Goal: Obtain resource: Download file/media

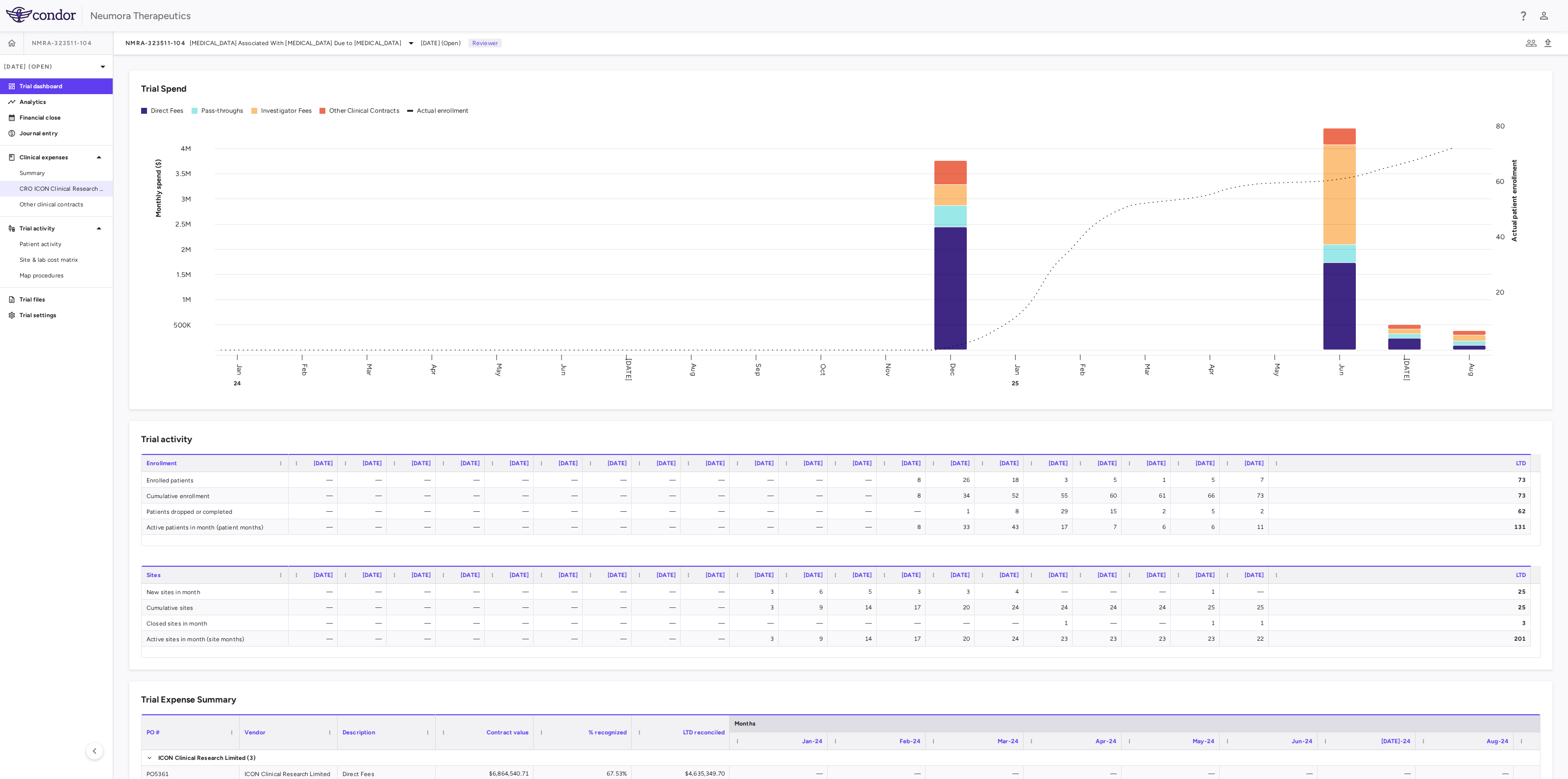
click at [54, 191] on span "CRO ICON Clinical Research Limited" at bounding box center [62, 188] width 86 height 9
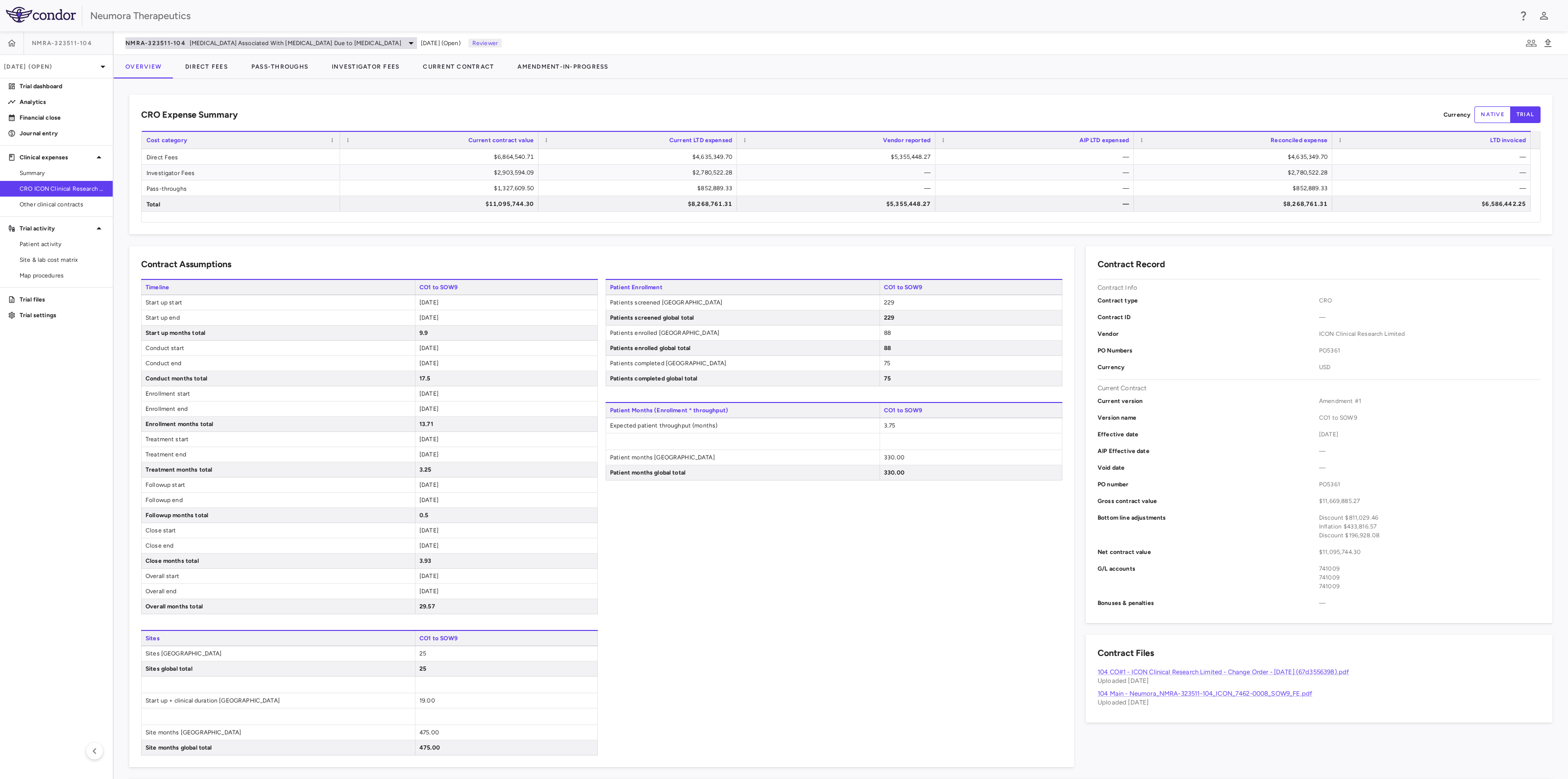
click at [224, 40] on span "Agitation Associated With Dementia Due to Alzheimer's Disease" at bounding box center [295, 42] width 212 height 9
click at [169, 166] on p "NMRA-554861" at bounding box center [208, 170] width 129 height 9
click at [166, 187] on p "NMRA‐554861‐101 • Schizophrenia" at bounding box center [186, 194] width 86 height 18
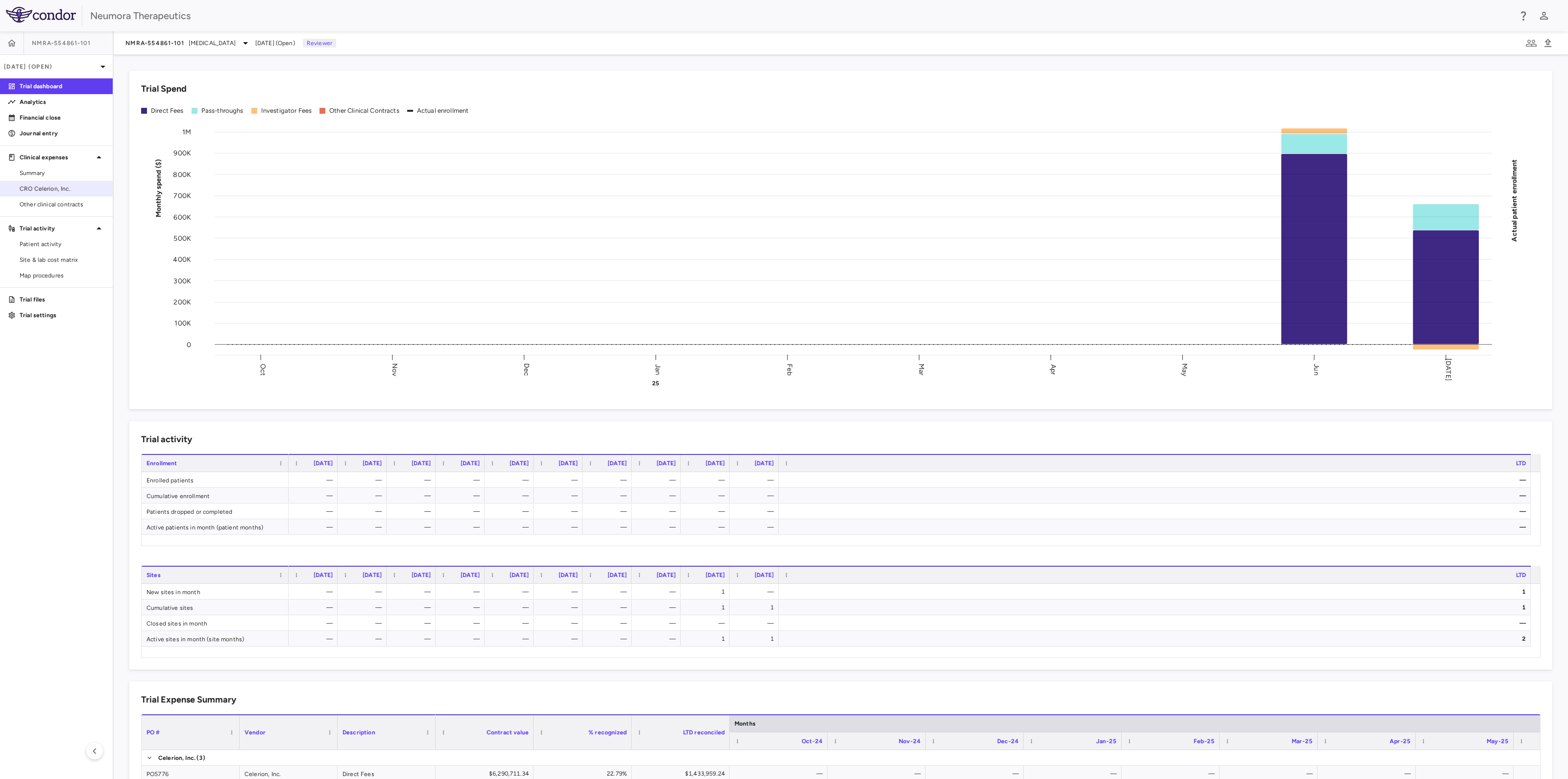
click at [38, 187] on span "CRO Celerion, Inc." at bounding box center [62, 188] width 86 height 9
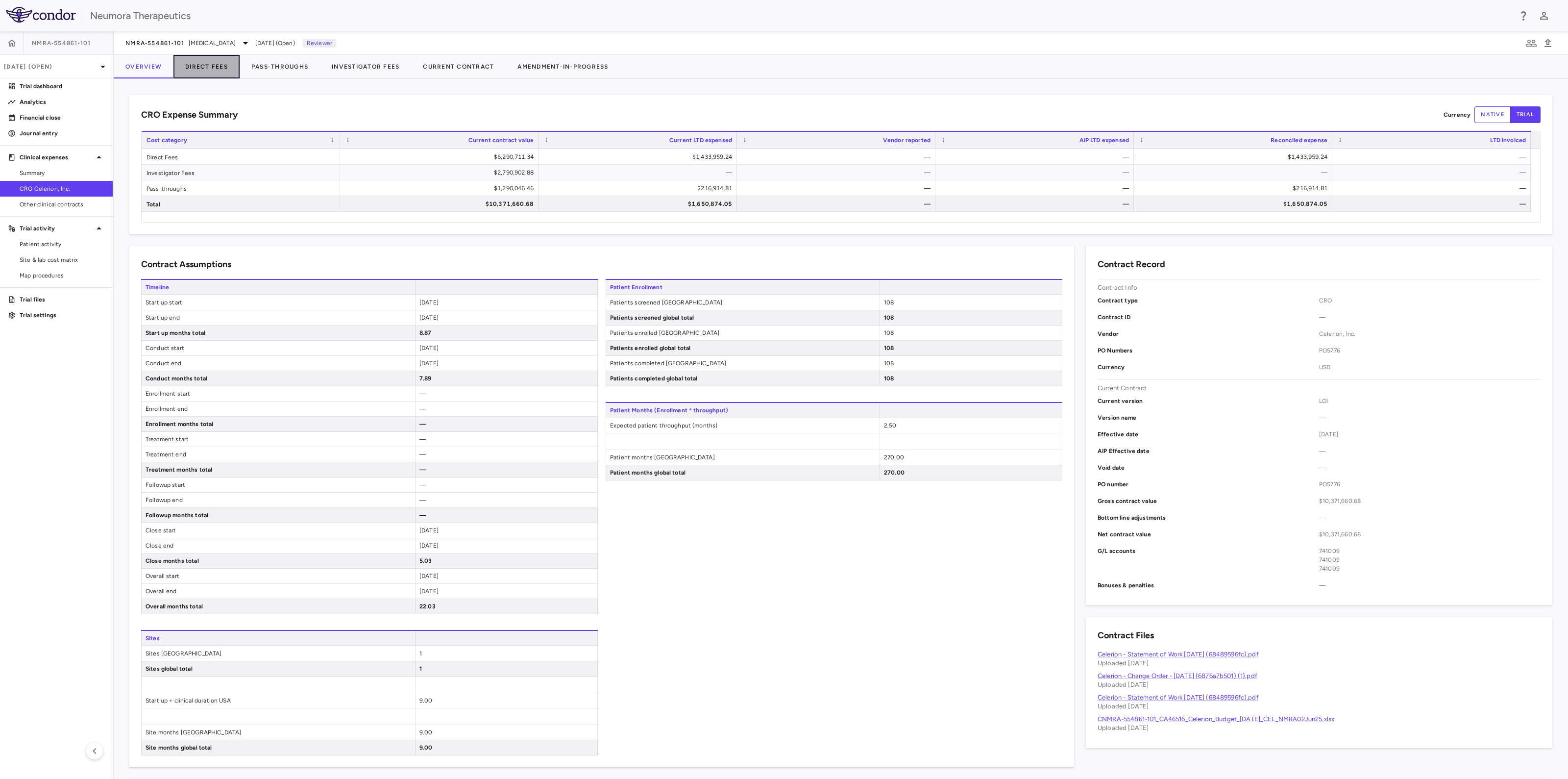
click at [208, 66] on button "Direct Fees" at bounding box center [206, 66] width 66 height 24
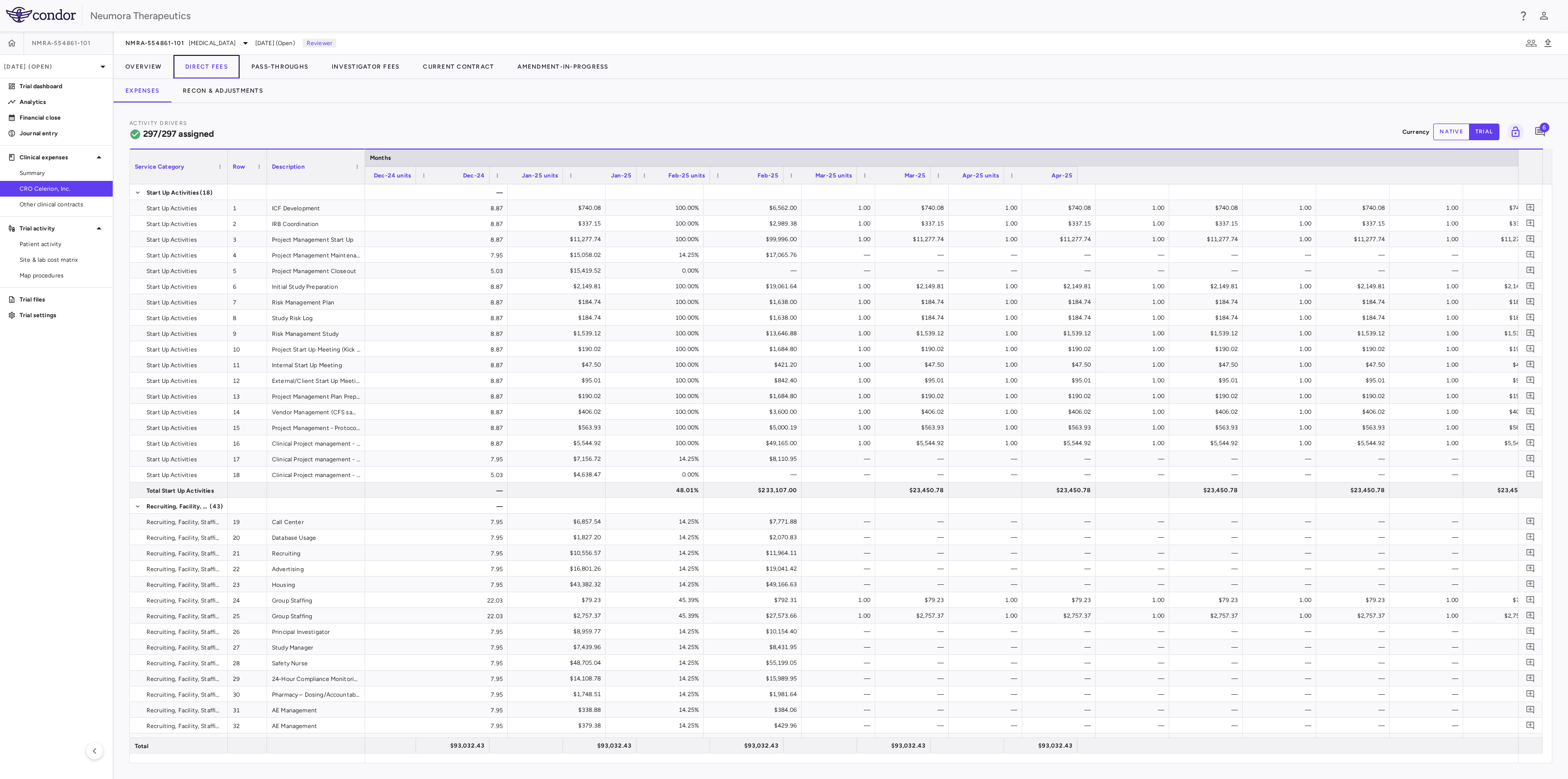
scroll to position [0, 1762]
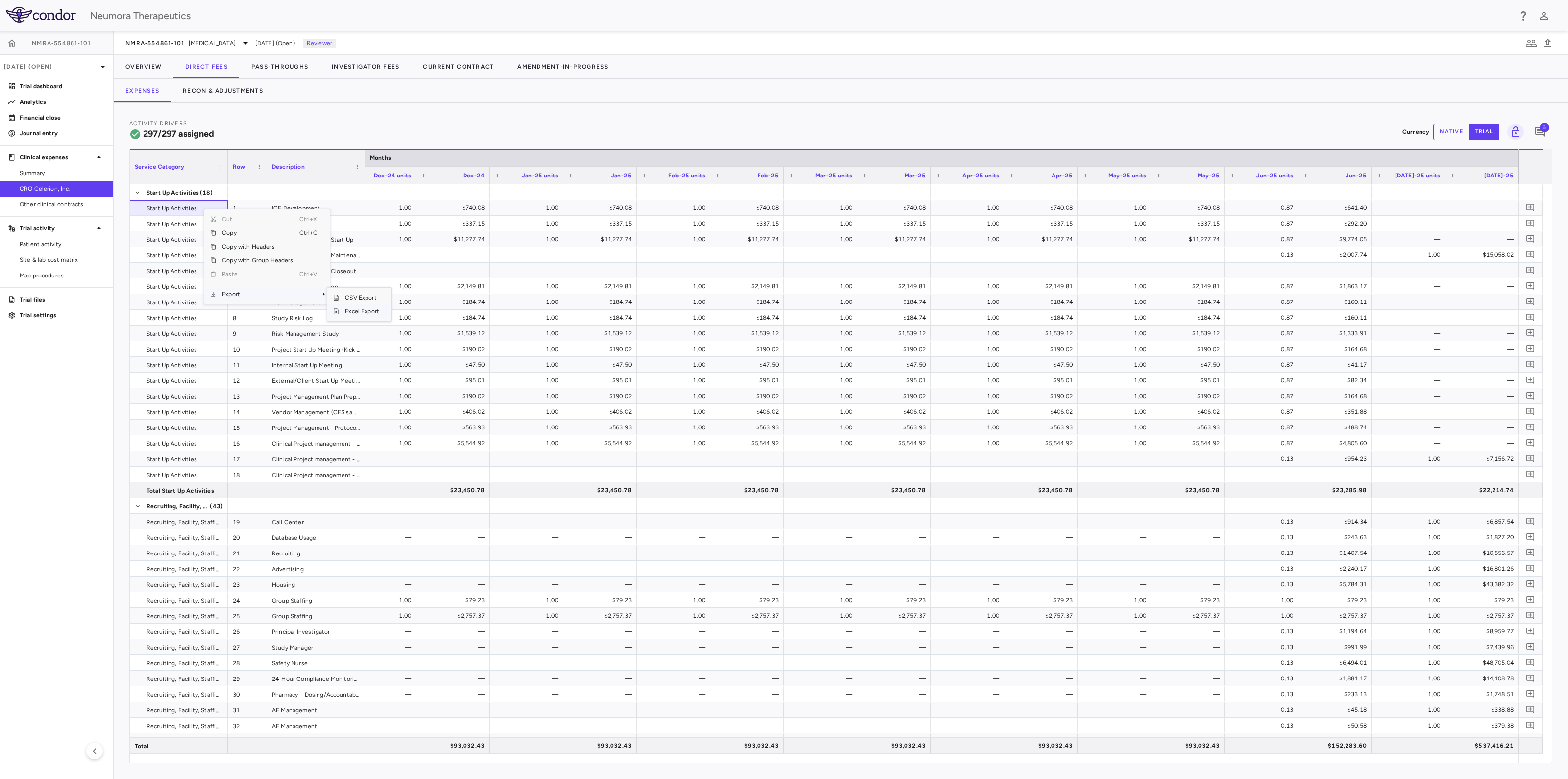
click at [358, 315] on span "Excel Export" at bounding box center [362, 311] width 46 height 13
click at [288, 68] on button "Pass-Throughs" at bounding box center [280, 66] width 80 height 24
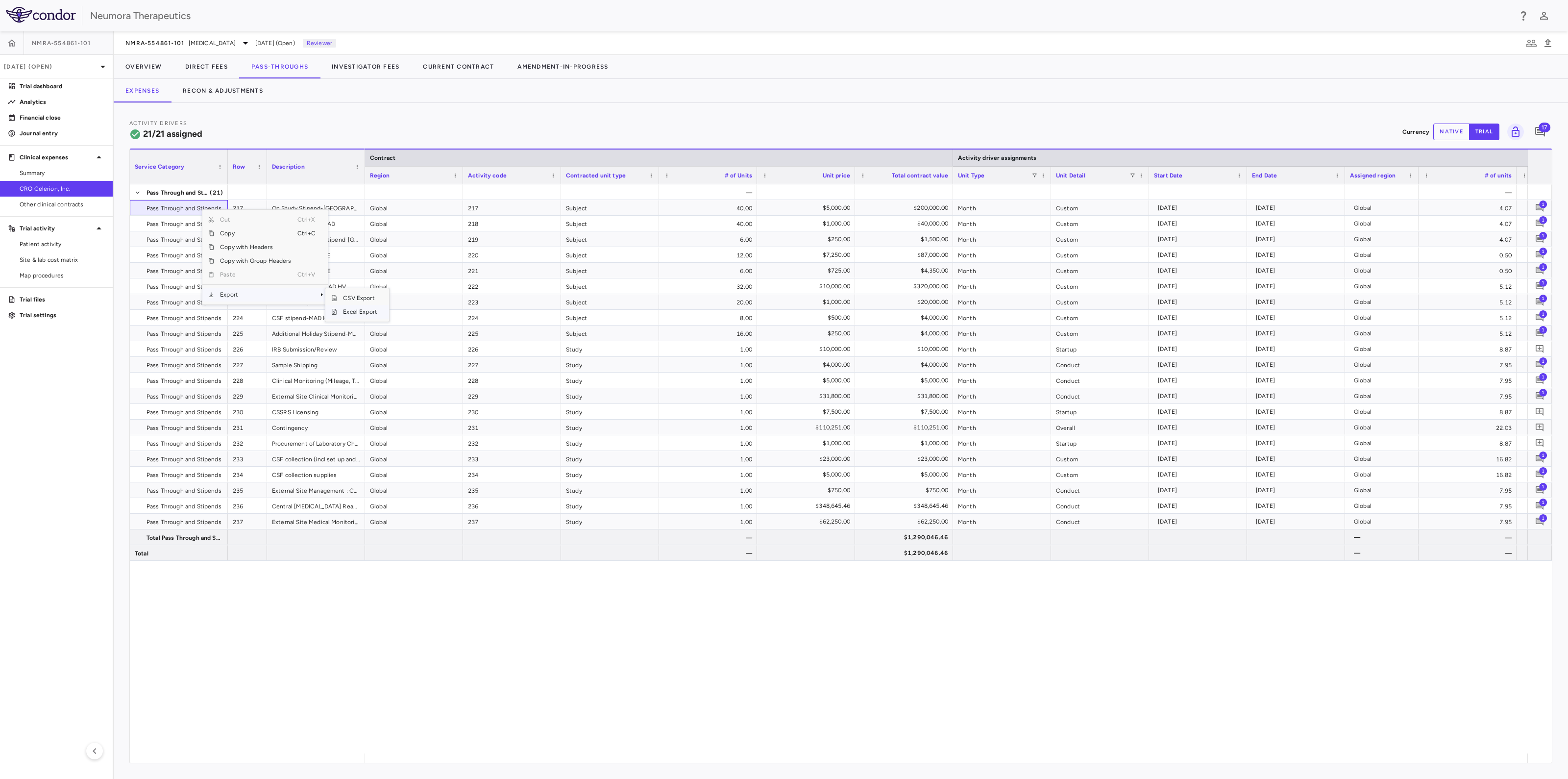
click at [356, 312] on span "Excel Export" at bounding box center [360, 311] width 46 height 13
click at [388, 68] on button "Investigator Fees" at bounding box center [365, 66] width 91 height 24
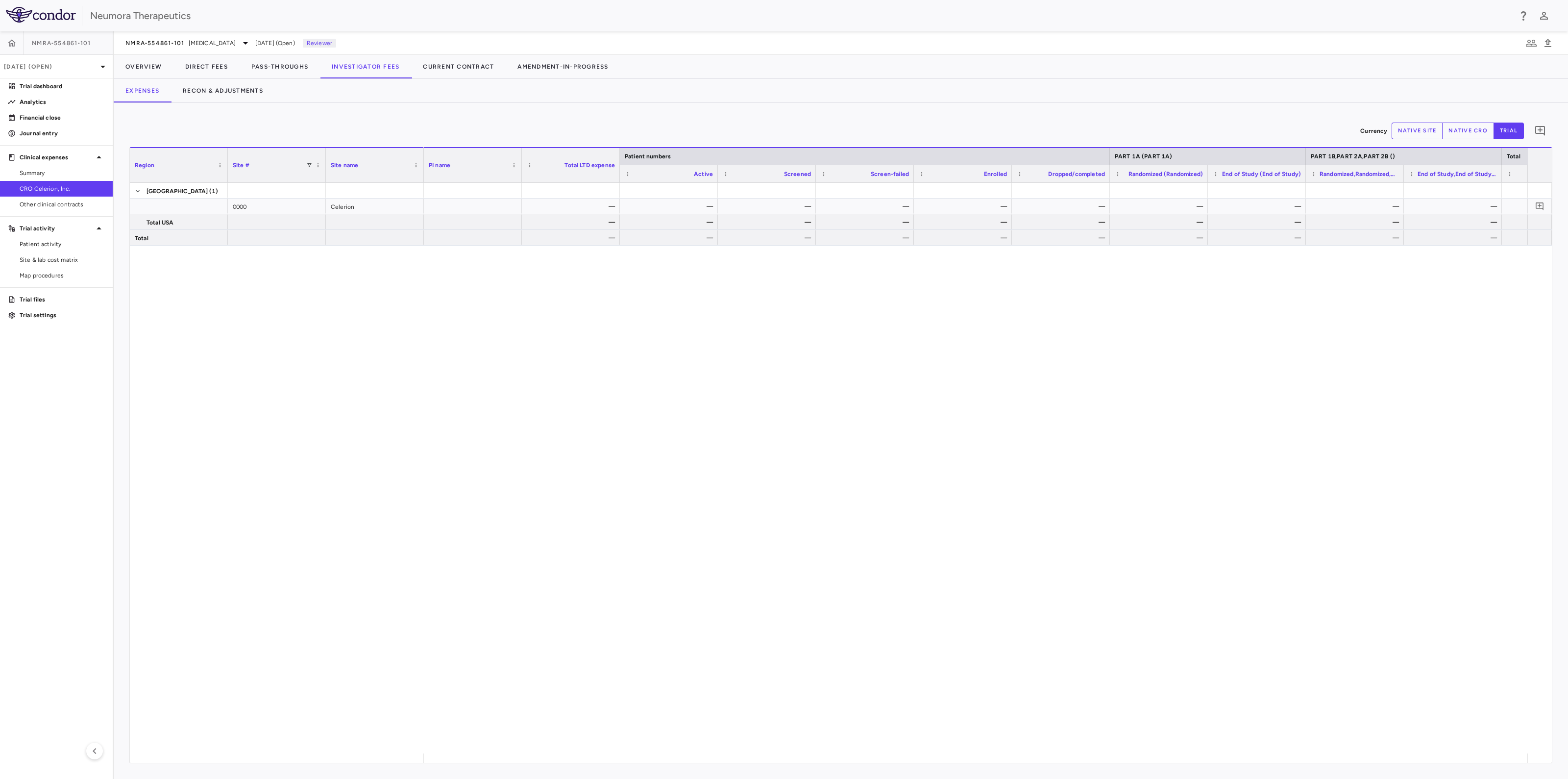
click at [213, 49] on div "NMRA‐554861‐101 Schizophrenia Jul 2025 (Open) Reviewer" at bounding box center [841, 43] width 1454 height 24
click at [216, 42] on span "Schizophrenia" at bounding box center [212, 42] width 47 height 9
click at [171, 91] on p "NMRA-323511" at bounding box center [208, 90] width 129 height 9
click at [173, 114] on p "NMRA-323511-104 • Agitation Associated With Dementia Due to Alzheimer's Disease" at bounding box center [186, 125] width 86 height 44
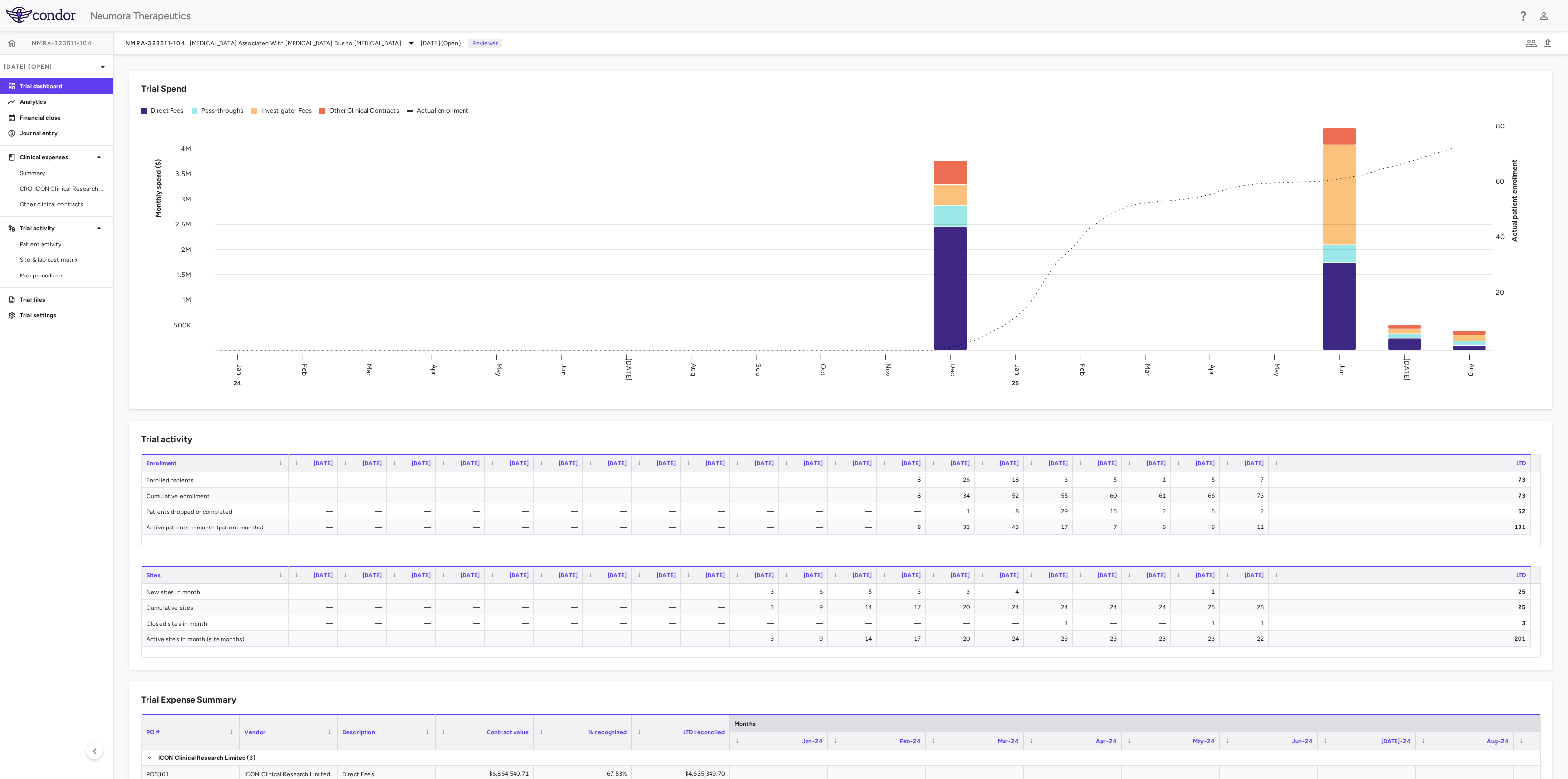
drag, startPoint x: 46, startPoint y: 193, endPoint x: 69, endPoint y: 214, distance: 31.1
click at [46, 193] on link "CRO ICON Clinical Research Limited" at bounding box center [56, 189] width 113 height 15
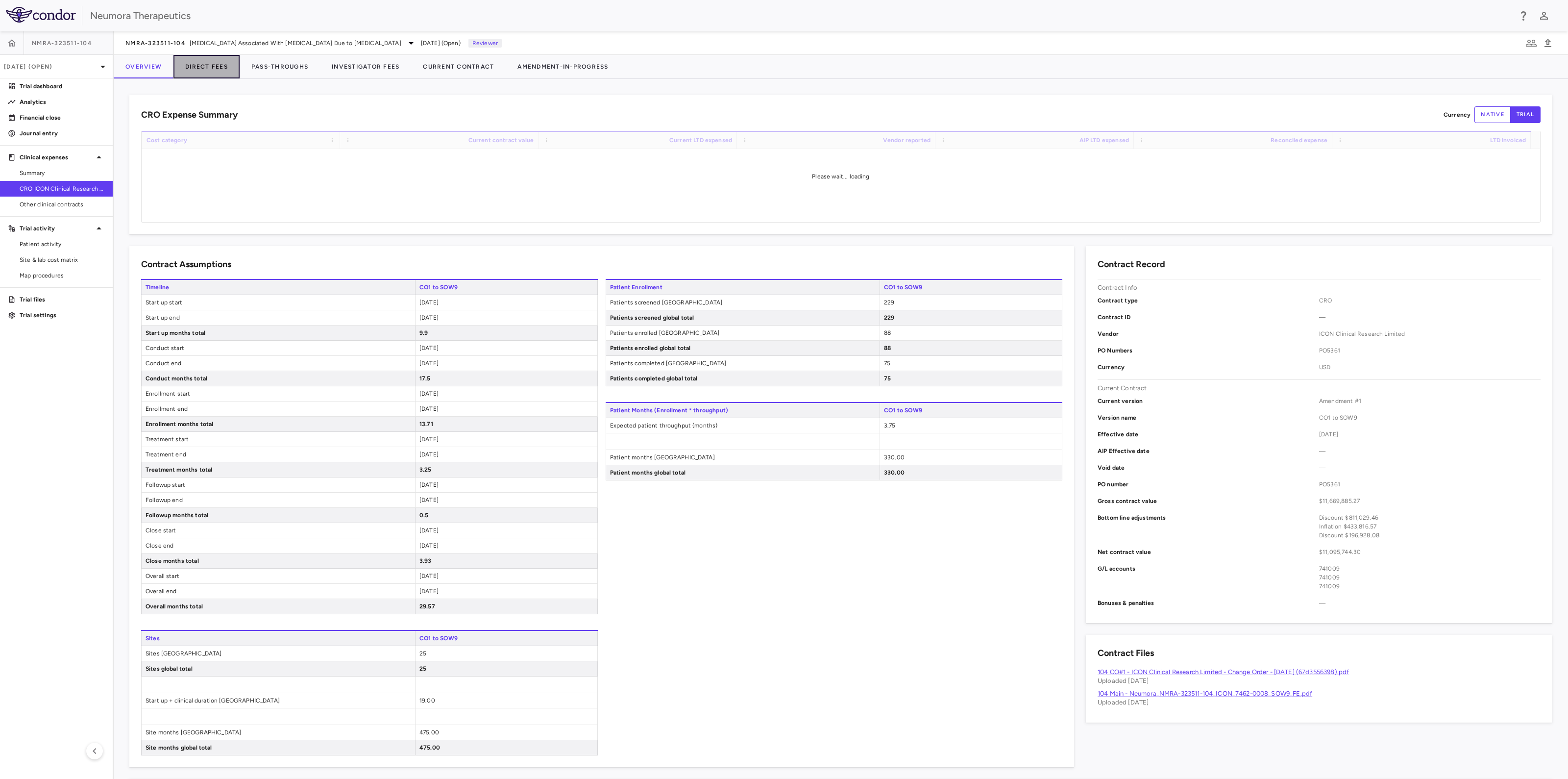
click at [199, 69] on button "Direct Fees" at bounding box center [206, 66] width 66 height 24
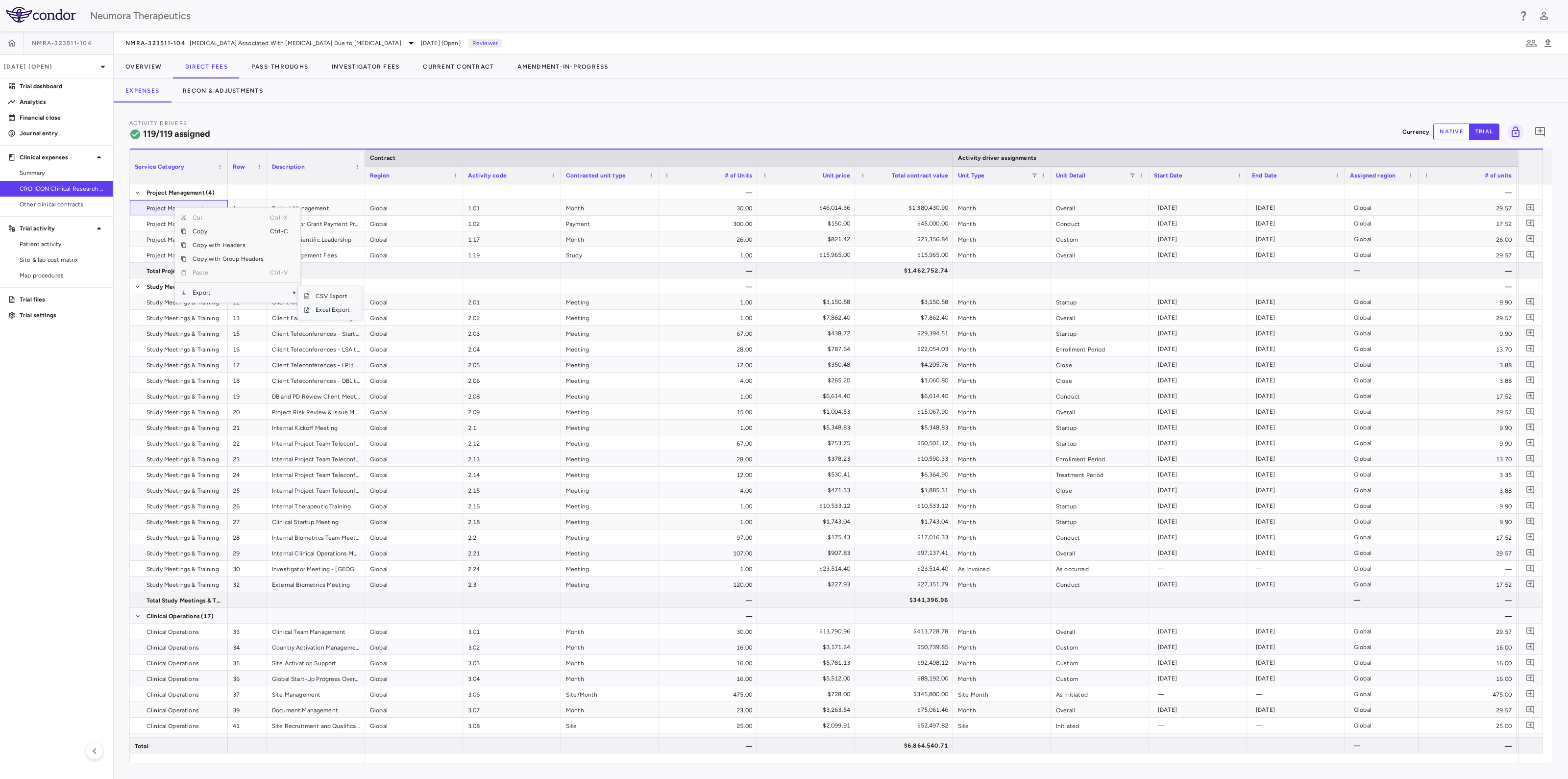
click at [338, 309] on span "Excel Export" at bounding box center [333, 309] width 46 height 13
click at [277, 67] on button "Pass-Throughs" at bounding box center [280, 66] width 80 height 24
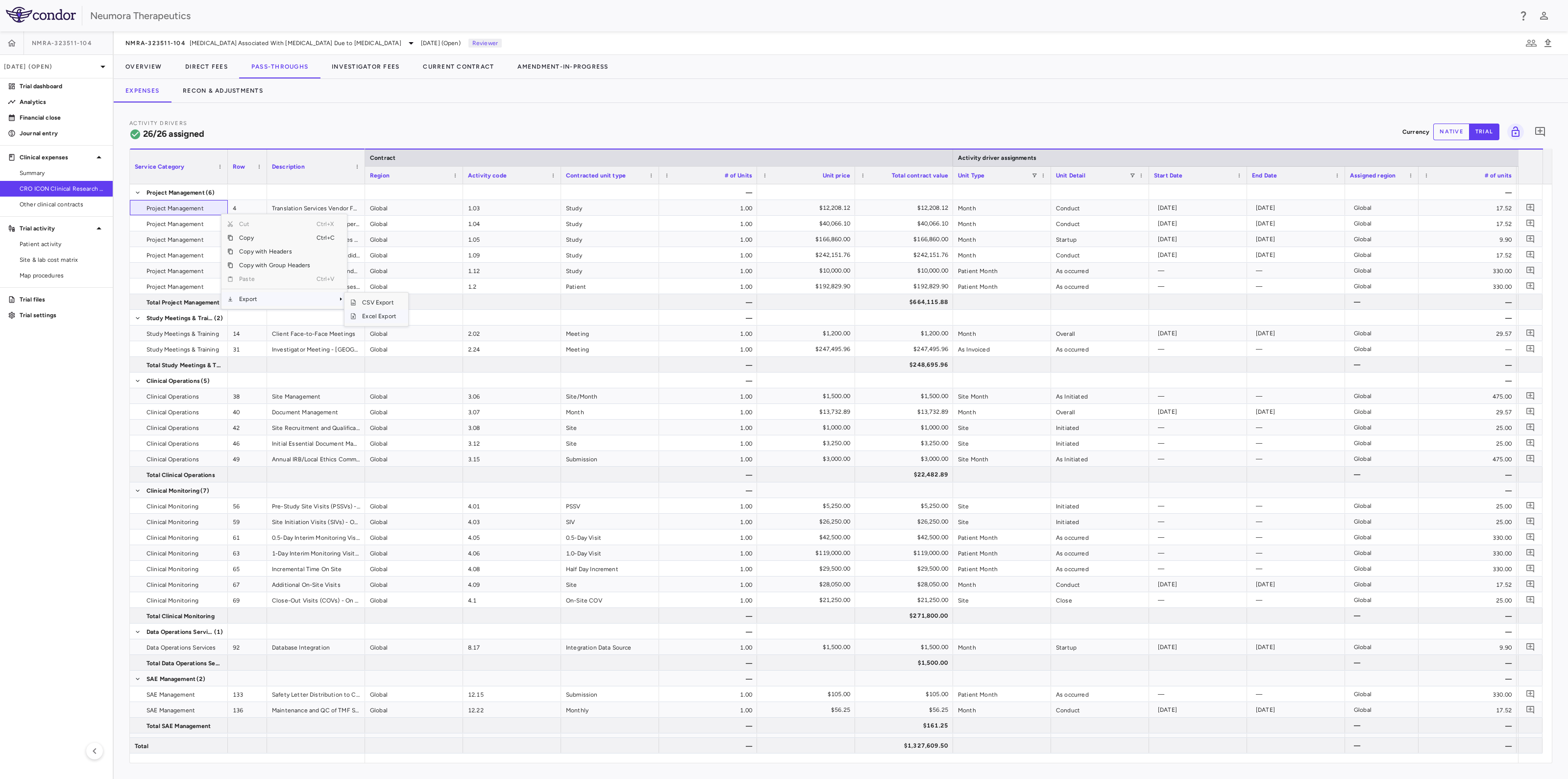
click at [380, 317] on span "Excel Export" at bounding box center [379, 316] width 46 height 13
drag, startPoint x: 51, startPoint y: 244, endPoint x: 93, endPoint y: 232, distance: 43.7
click at [51, 244] on span "Patient activity" at bounding box center [62, 244] width 86 height 9
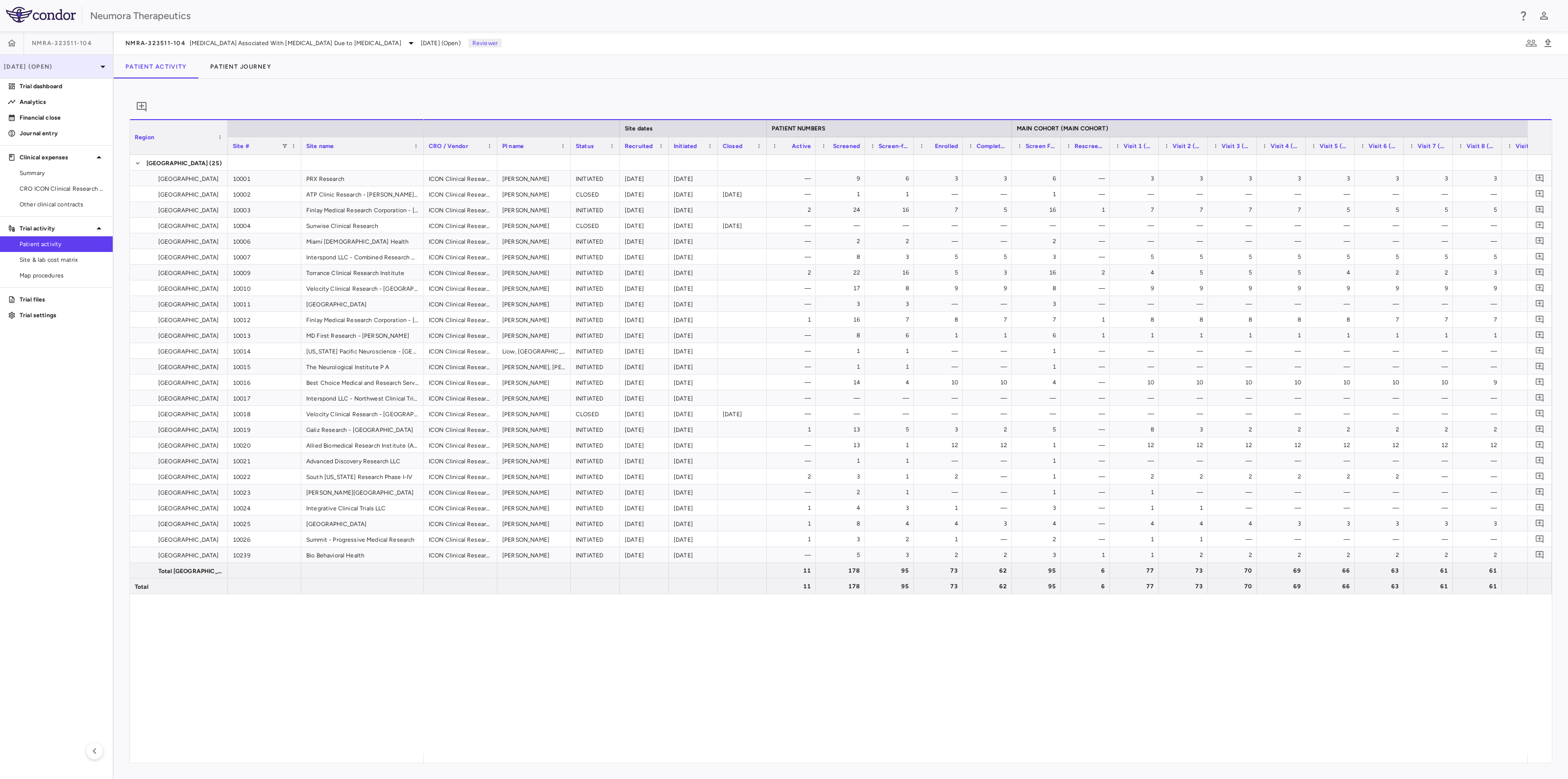
click at [102, 65] on icon at bounding box center [102, 67] width 5 height 3
click at [21, 138] on div "Jul 2025" at bounding box center [10, 137] width 21 height 9
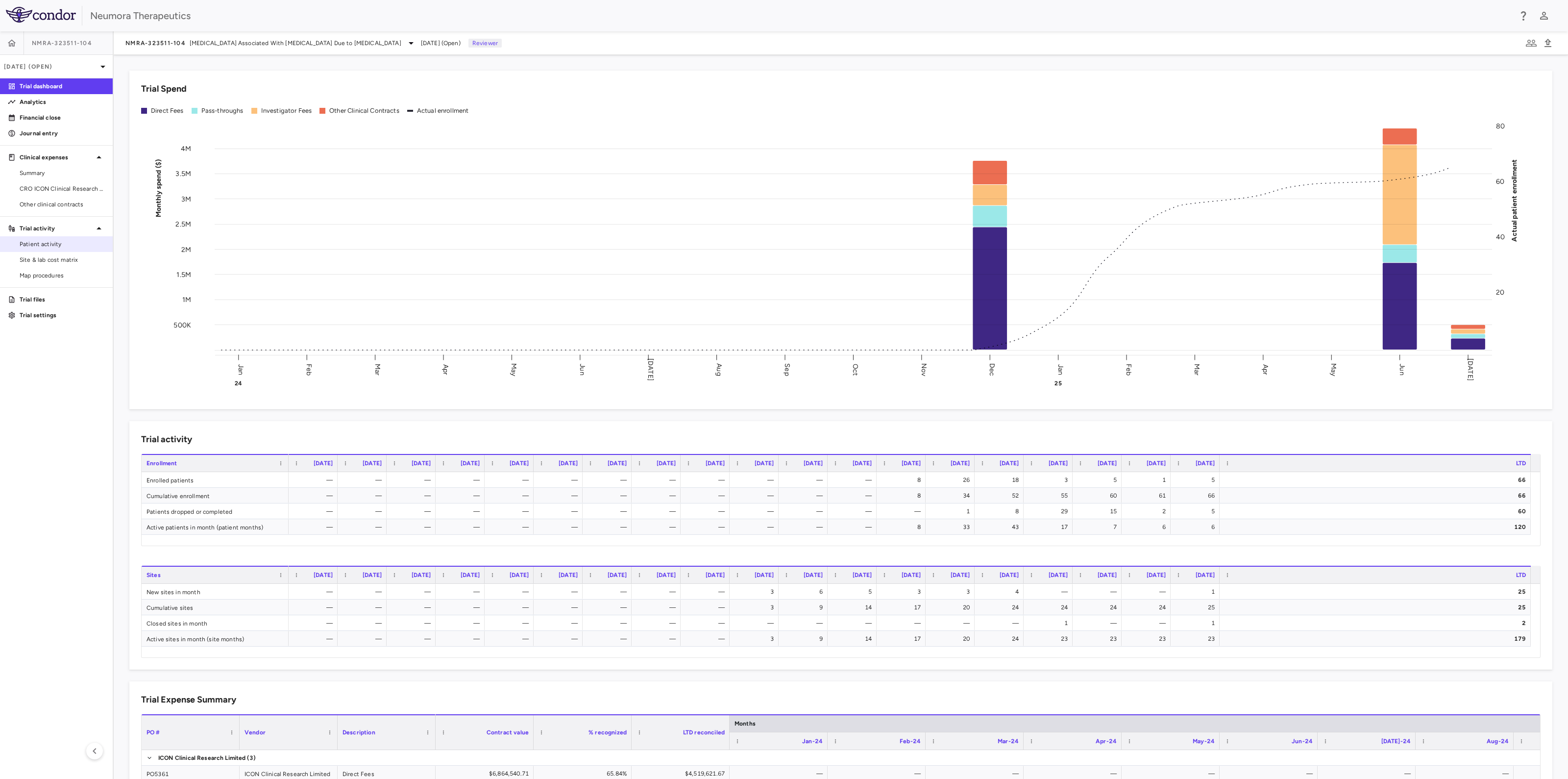
click at [40, 243] on span "Patient activity" at bounding box center [62, 244] width 86 height 9
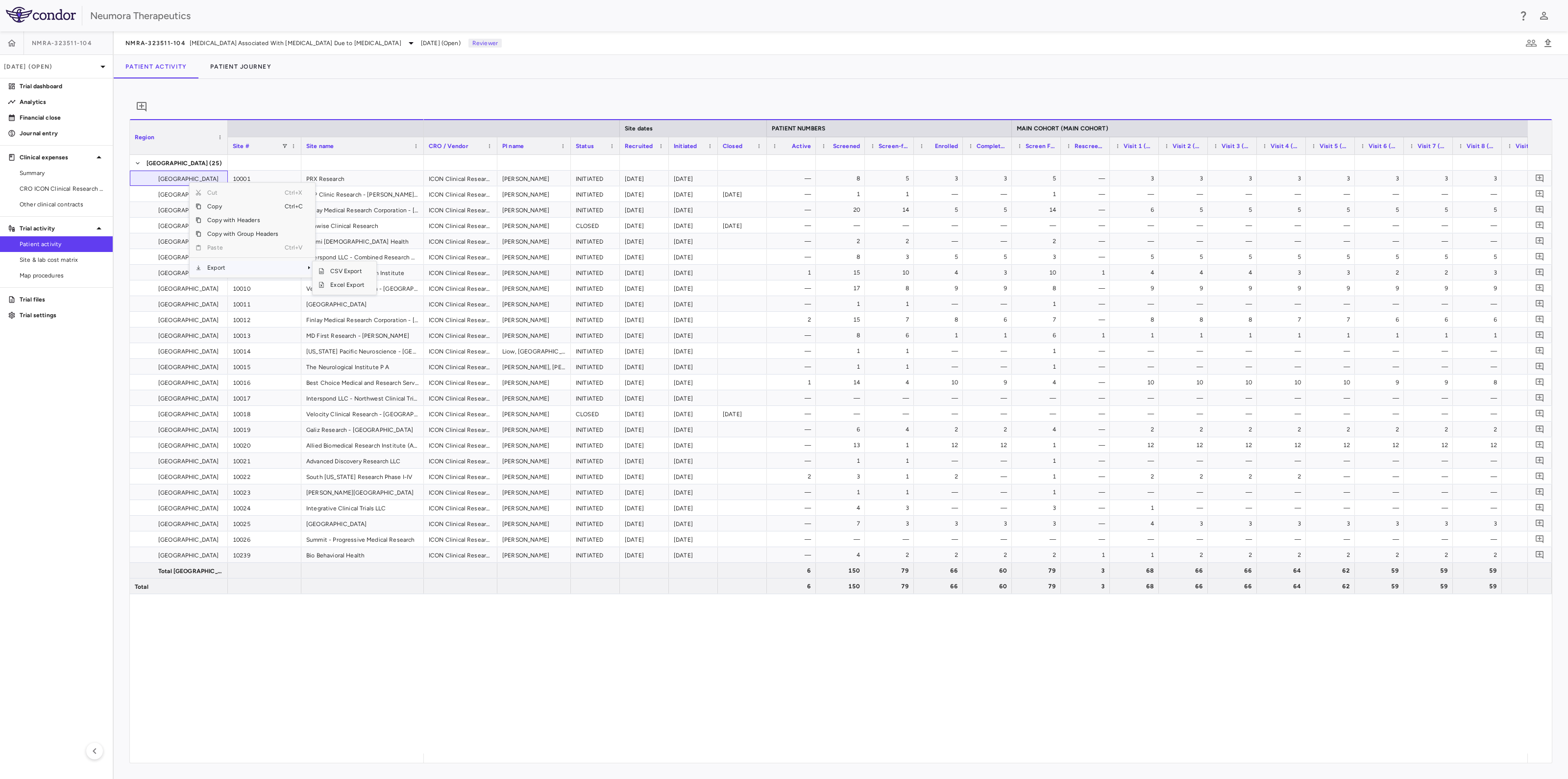
click at [228, 274] on span "Export" at bounding box center [243, 268] width 83 height 13
click at [337, 289] on span "Excel Export" at bounding box center [347, 284] width 46 height 13
click at [44, 188] on span "CRO ICON Clinical Research Limited" at bounding box center [62, 188] width 86 height 9
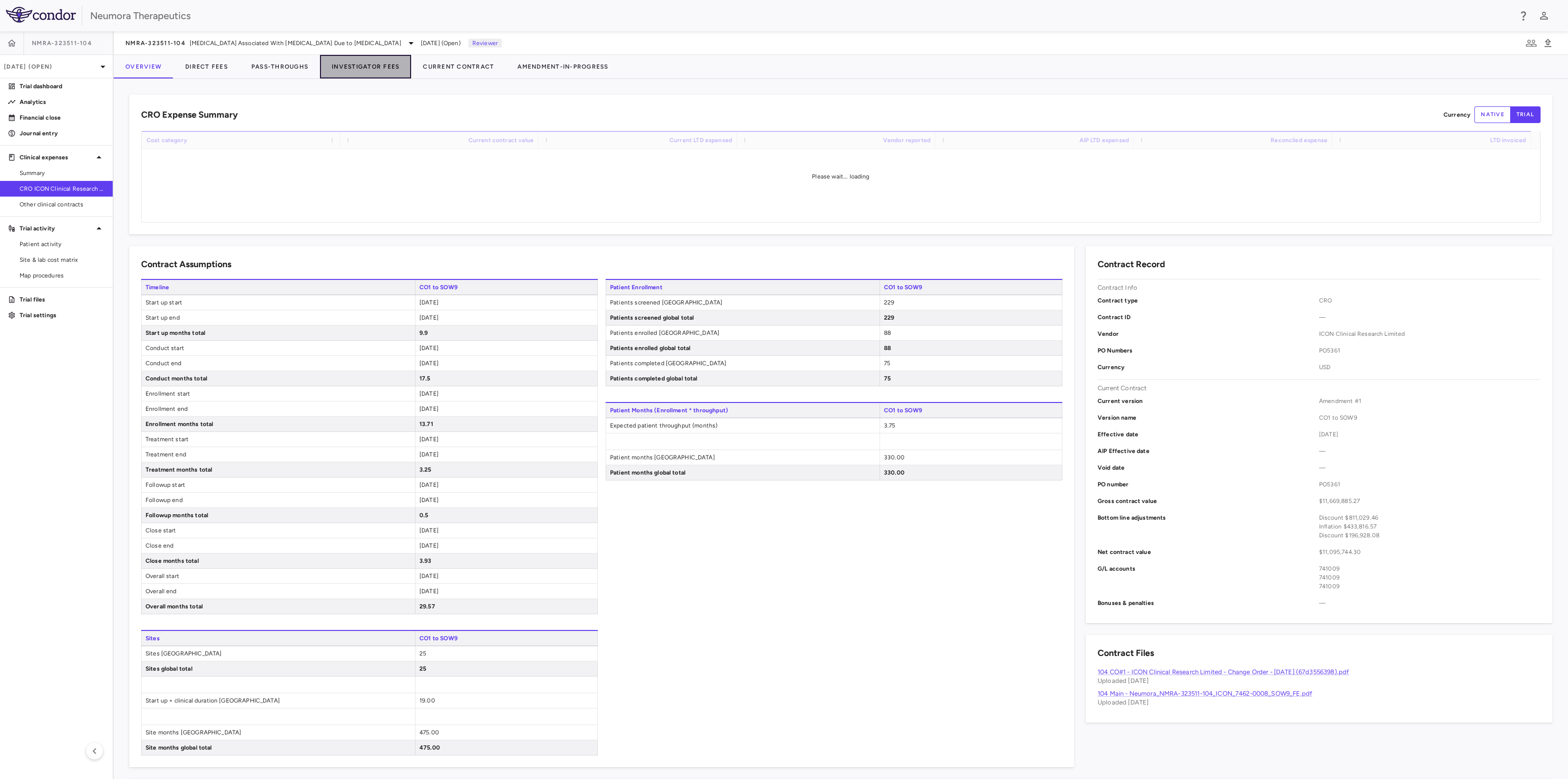
click at [371, 67] on button "Investigator Fees" at bounding box center [365, 66] width 91 height 24
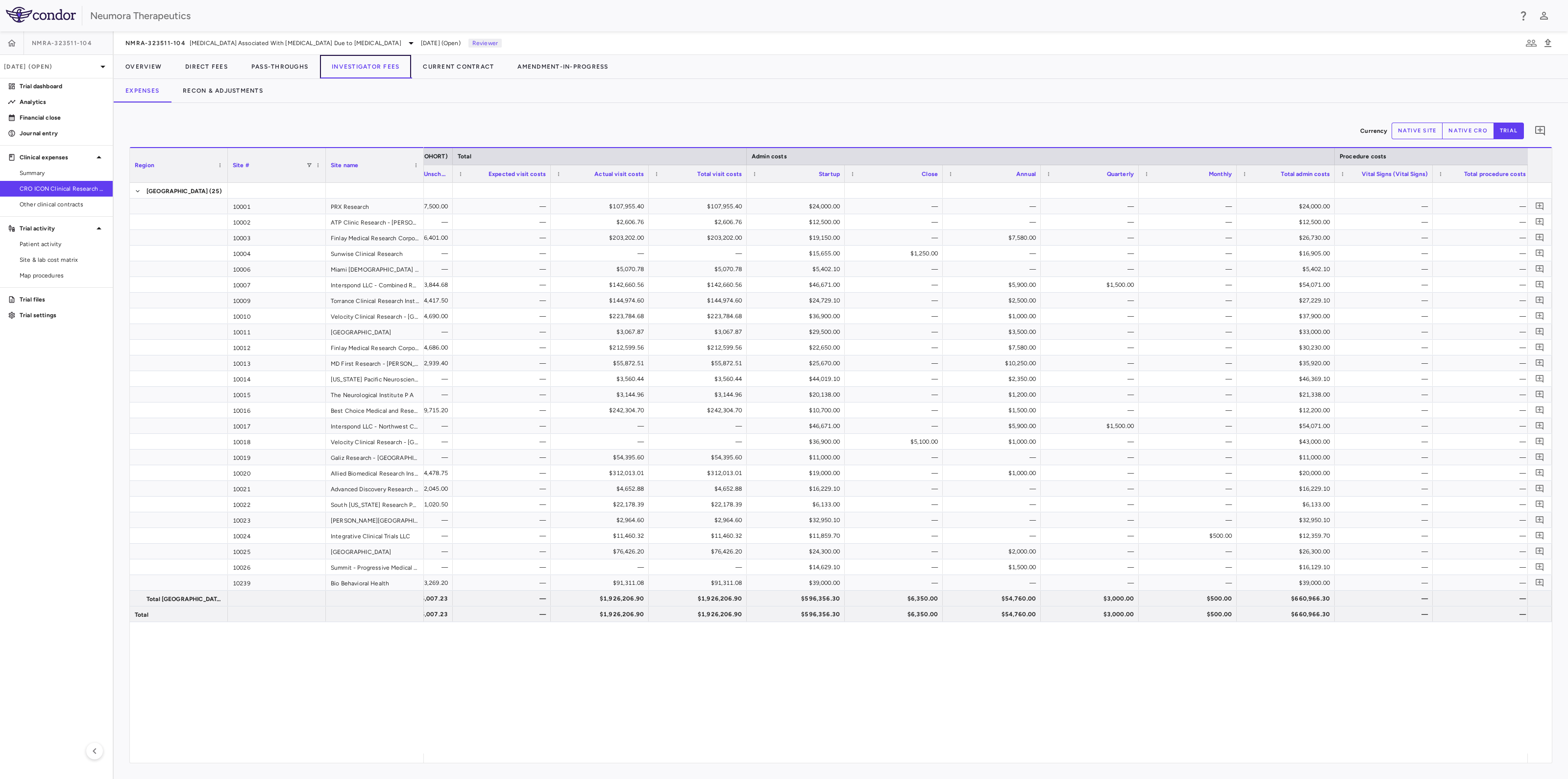
scroll to position [0, 966]
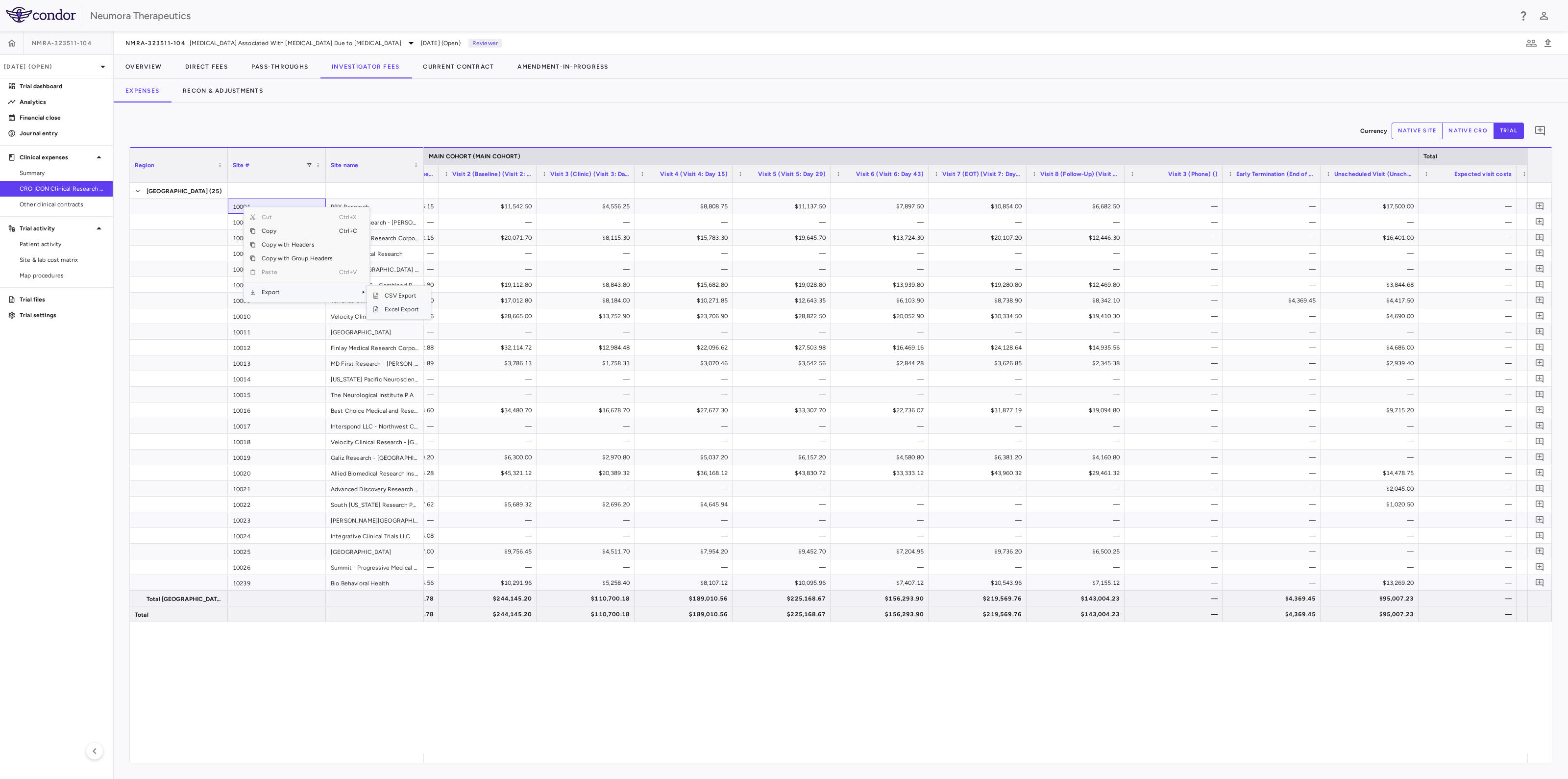
click at [406, 310] on span "Excel Export" at bounding box center [402, 309] width 46 height 13
click at [41, 249] on link "Patient activity" at bounding box center [56, 244] width 113 height 15
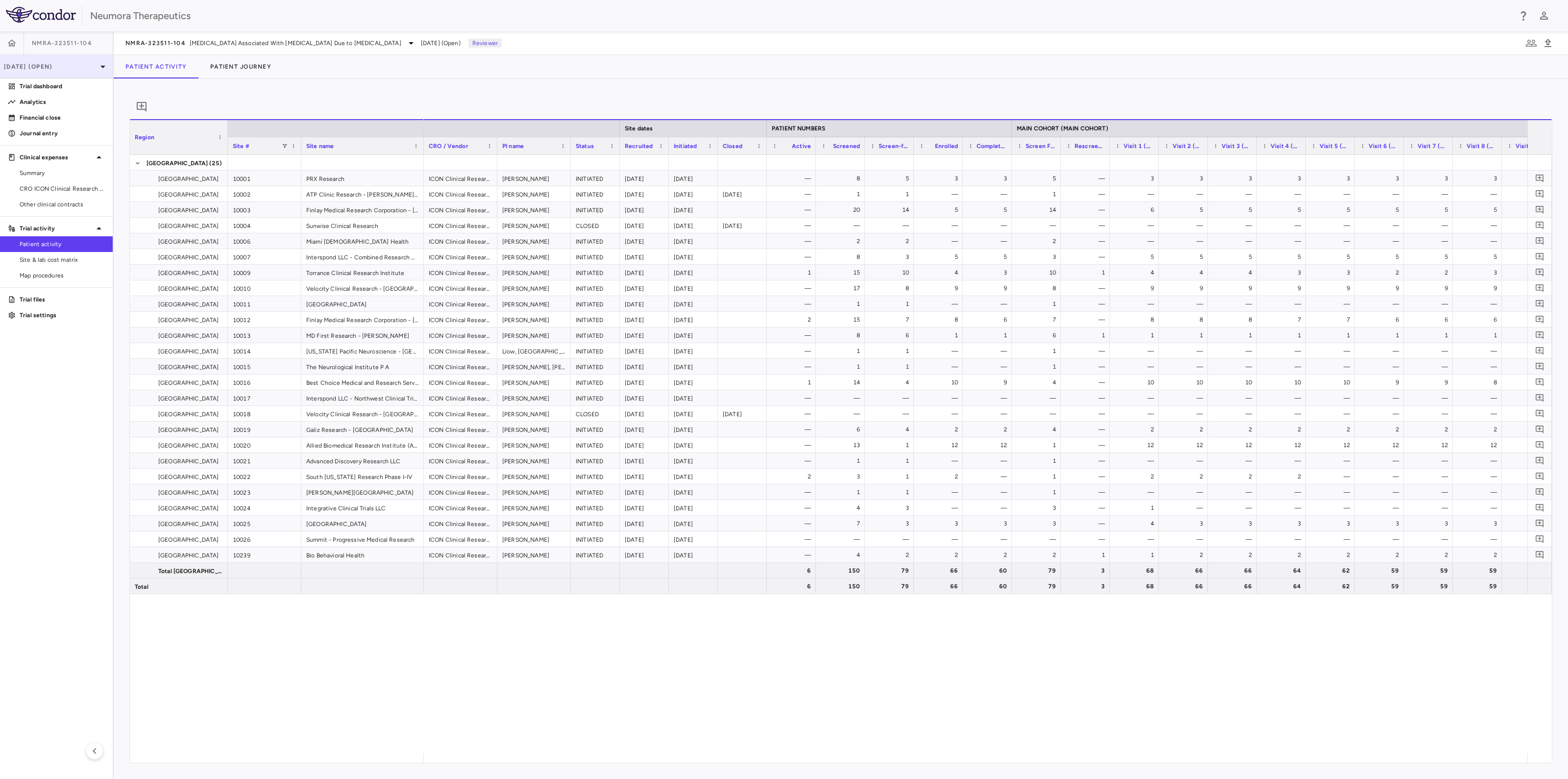
click at [95, 67] on p "Jul 2025 (Open)" at bounding box center [51, 66] width 93 height 9
click at [21, 111] on div "Aug 2025" at bounding box center [10, 106] width 21 height 9
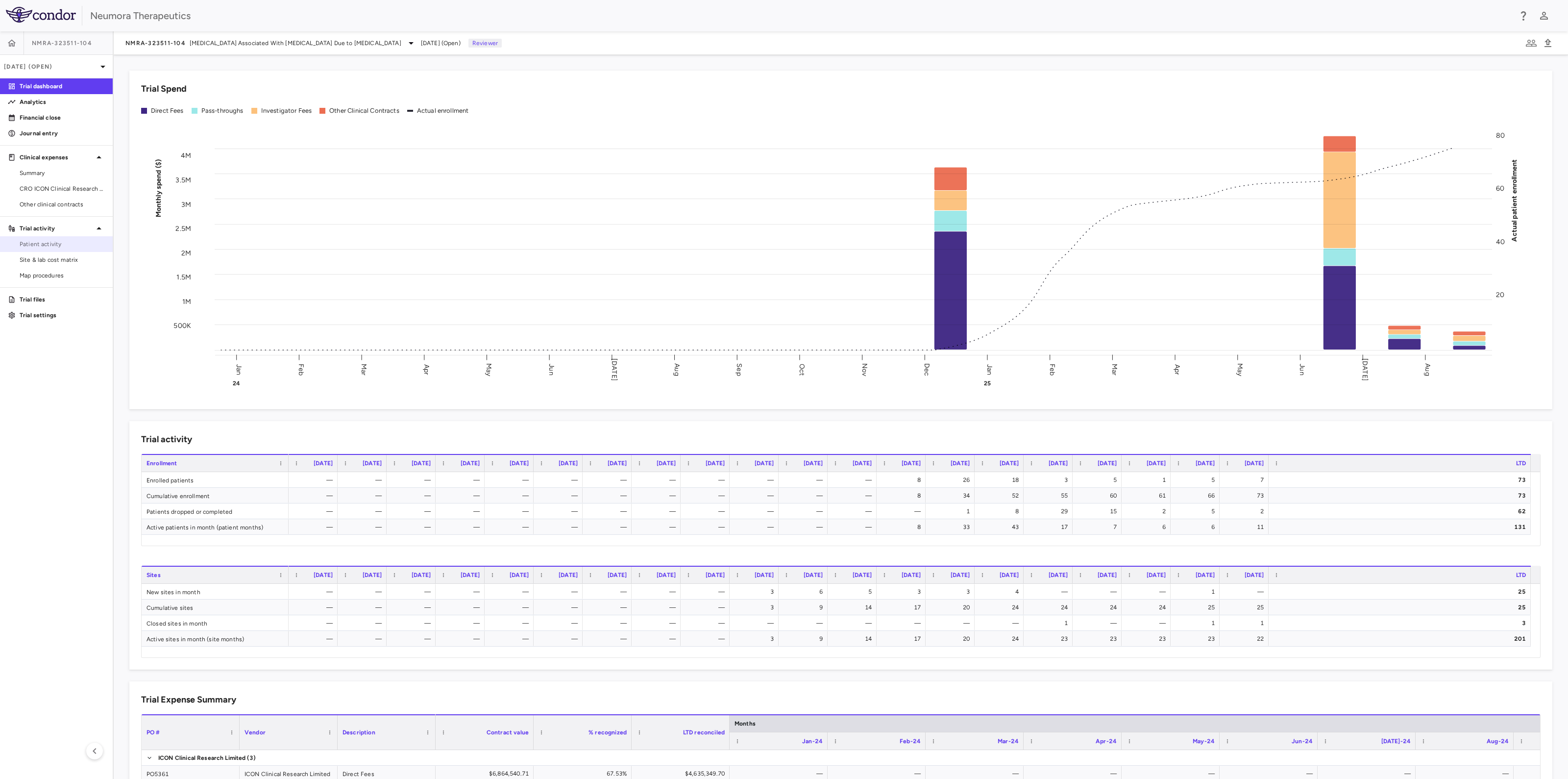
click at [30, 243] on span "Patient activity" at bounding box center [62, 244] width 86 height 9
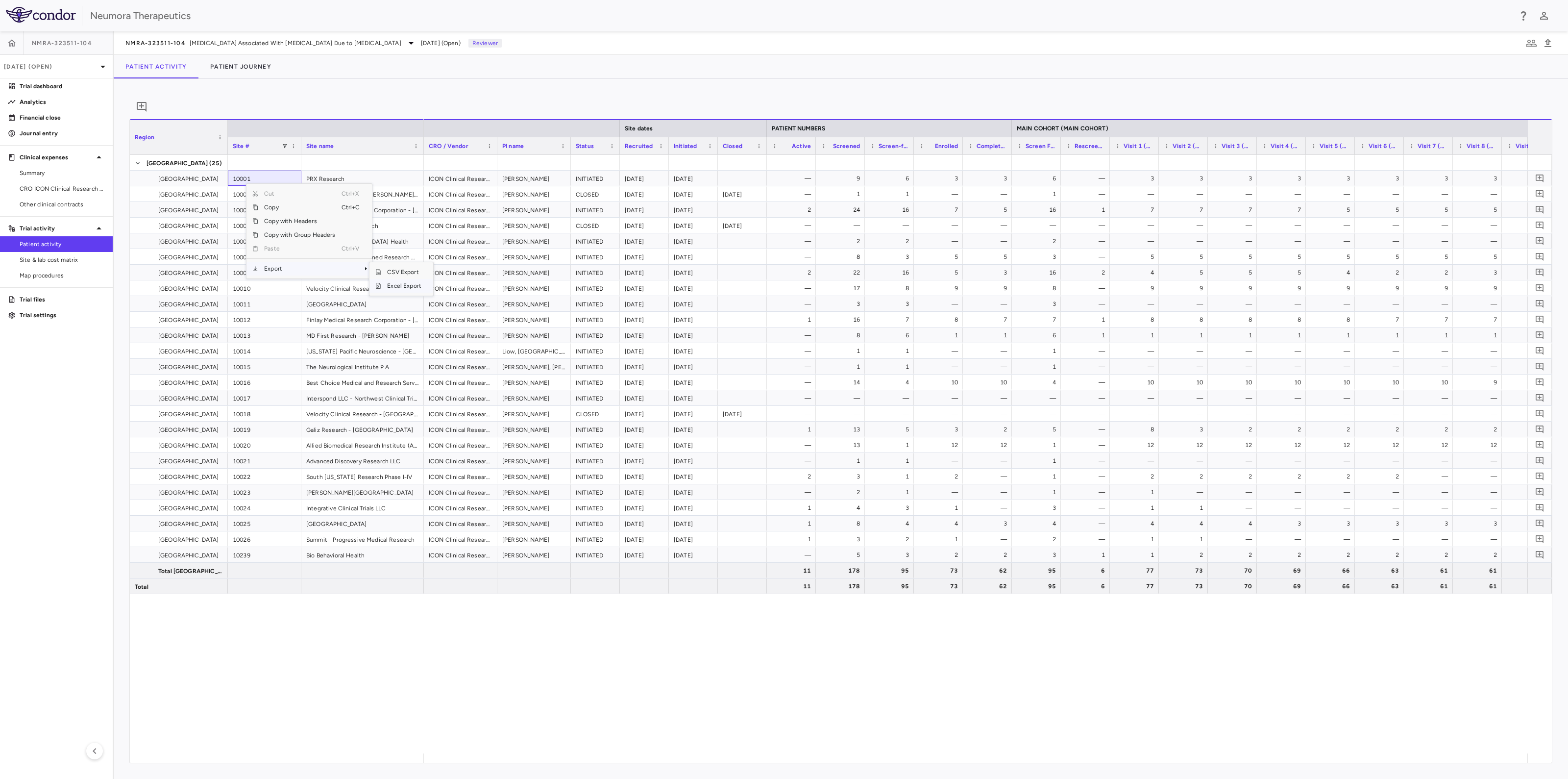
click at [399, 292] on span "Excel Export" at bounding box center [404, 286] width 46 height 13
click at [51, 189] on span "CRO ICON Clinical Research Limited" at bounding box center [62, 188] width 86 height 9
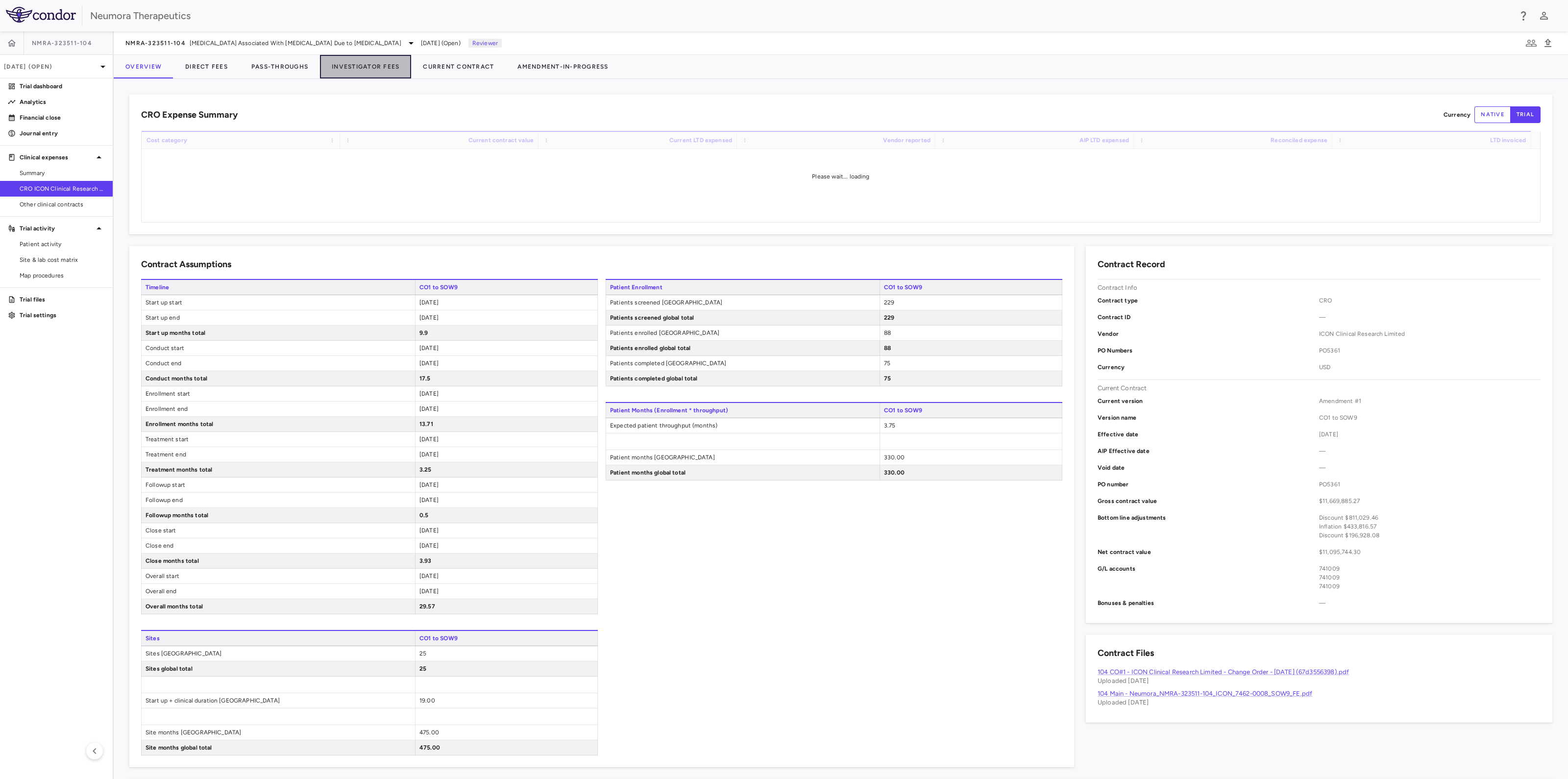
drag, startPoint x: 385, startPoint y: 65, endPoint x: 369, endPoint y: 107, distance: 44.9
click at [385, 65] on button "Investigator Fees" at bounding box center [365, 66] width 91 height 24
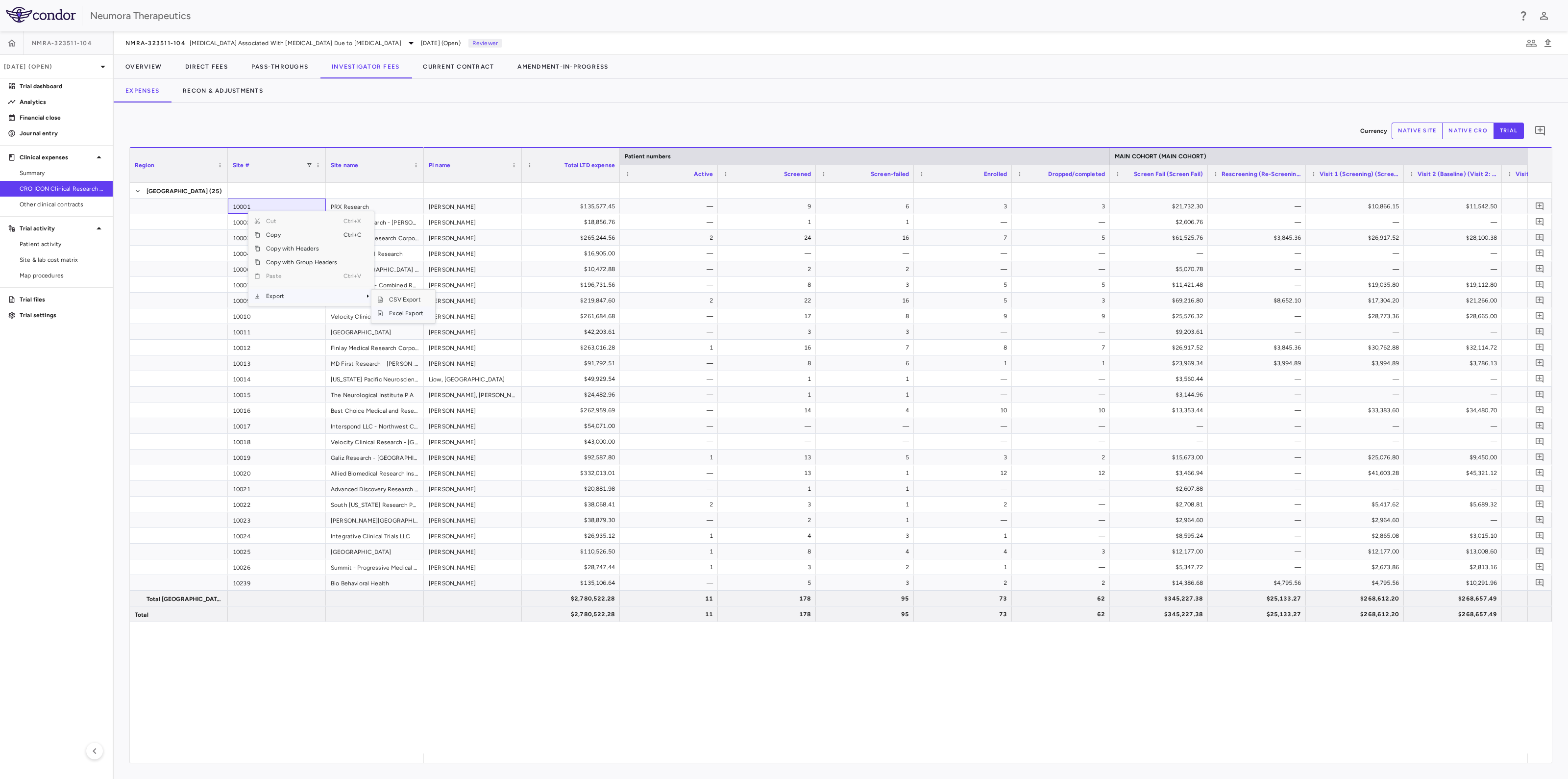
click at [412, 309] on span "Excel Export" at bounding box center [406, 313] width 46 height 13
